Goal: Browse casually

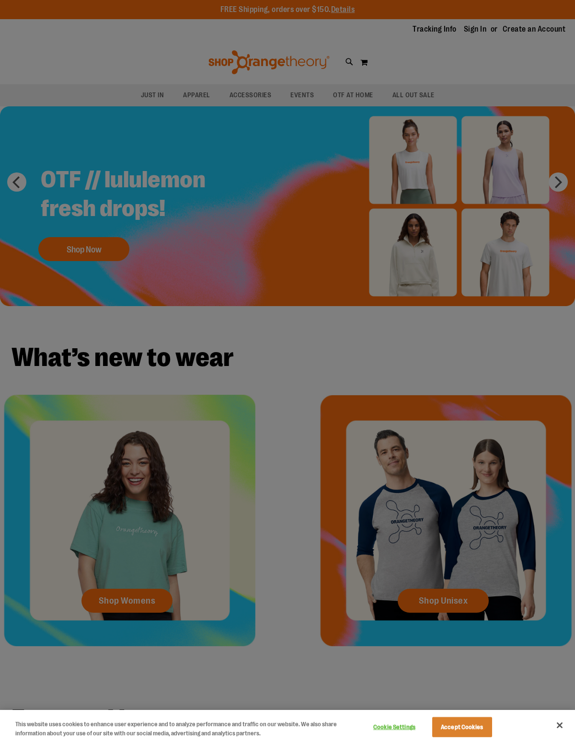
click at [302, 348] on div at bounding box center [287, 371] width 575 height 743
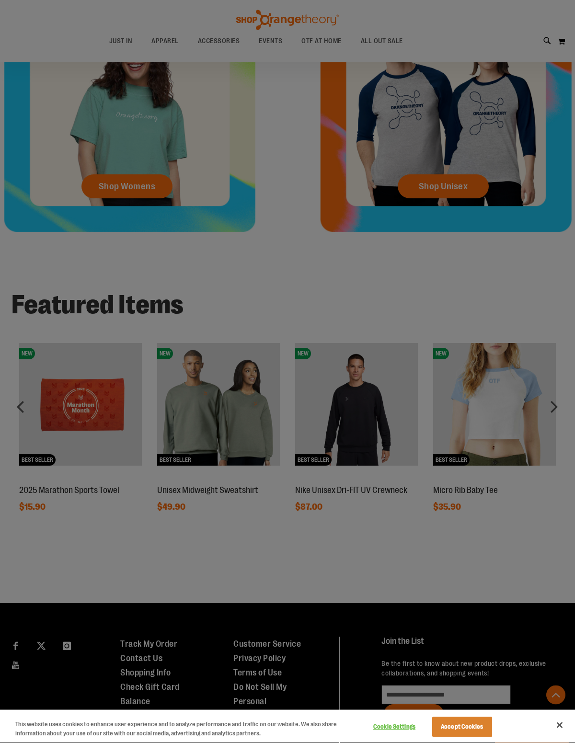
scroll to position [414, 0]
click at [553, 409] on div at bounding box center [287, 371] width 575 height 743
click at [553, 412] on div at bounding box center [287, 371] width 575 height 743
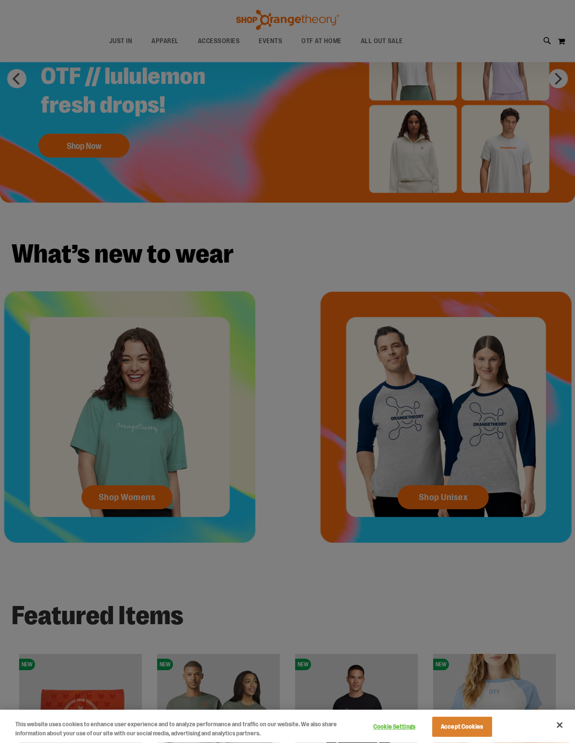
scroll to position [0, 0]
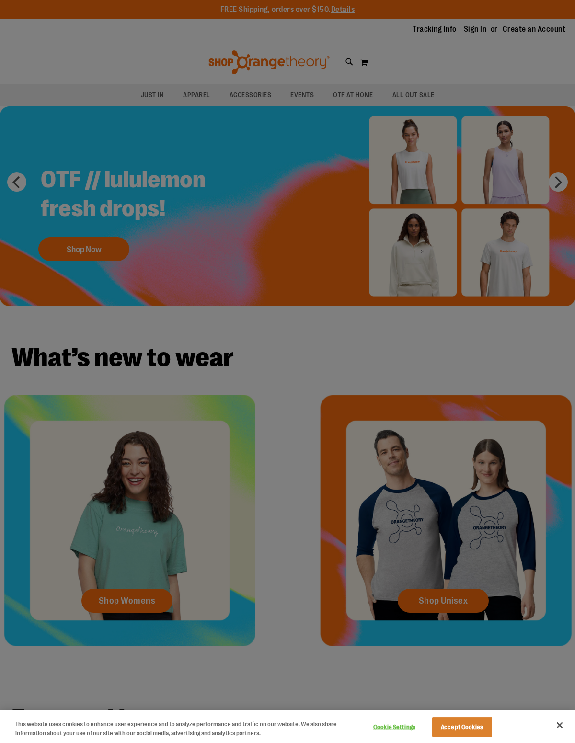
click at [234, 47] on div at bounding box center [287, 371] width 575 height 743
click at [237, 100] on div at bounding box center [287, 371] width 575 height 743
click at [253, 93] on div at bounding box center [287, 371] width 575 height 743
click at [269, 88] on div at bounding box center [287, 371] width 575 height 743
click at [251, 95] on div at bounding box center [287, 371] width 575 height 743
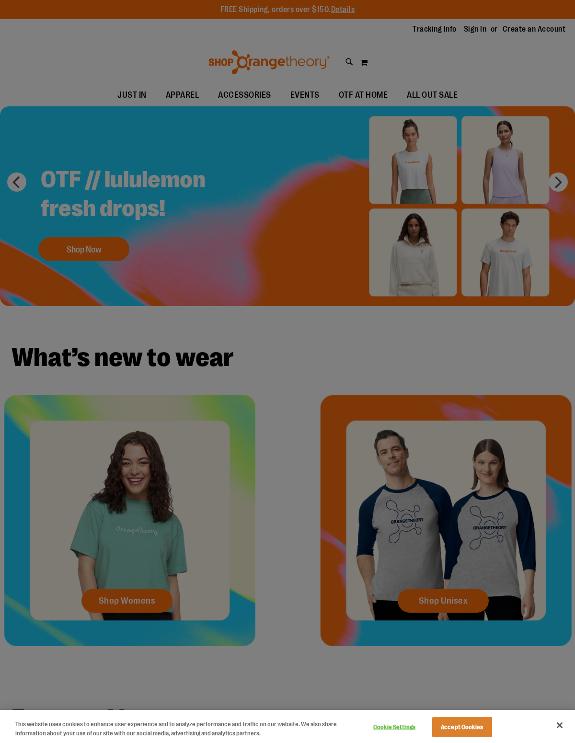
click at [359, 370] on div at bounding box center [287, 371] width 575 height 743
click at [380, 346] on div at bounding box center [287, 371] width 575 height 743
click at [376, 351] on div at bounding box center [287, 371] width 575 height 743
click at [374, 337] on div at bounding box center [287, 371] width 575 height 743
click at [306, 443] on div at bounding box center [287, 371] width 575 height 743
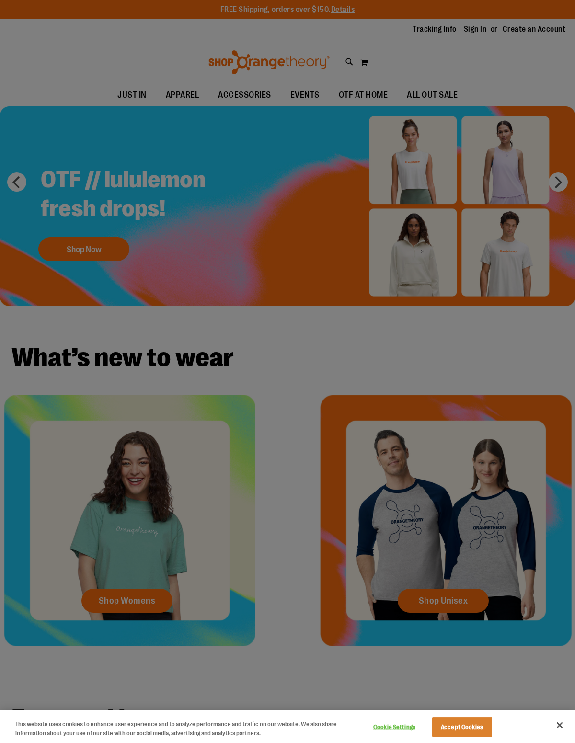
click at [384, 473] on div at bounding box center [287, 371] width 575 height 743
click at [218, 546] on div at bounding box center [287, 371] width 575 height 743
click at [157, 345] on div at bounding box center [287, 371] width 575 height 743
click at [208, 179] on div at bounding box center [287, 371] width 575 height 743
